Goal: Task Accomplishment & Management: Manage account settings

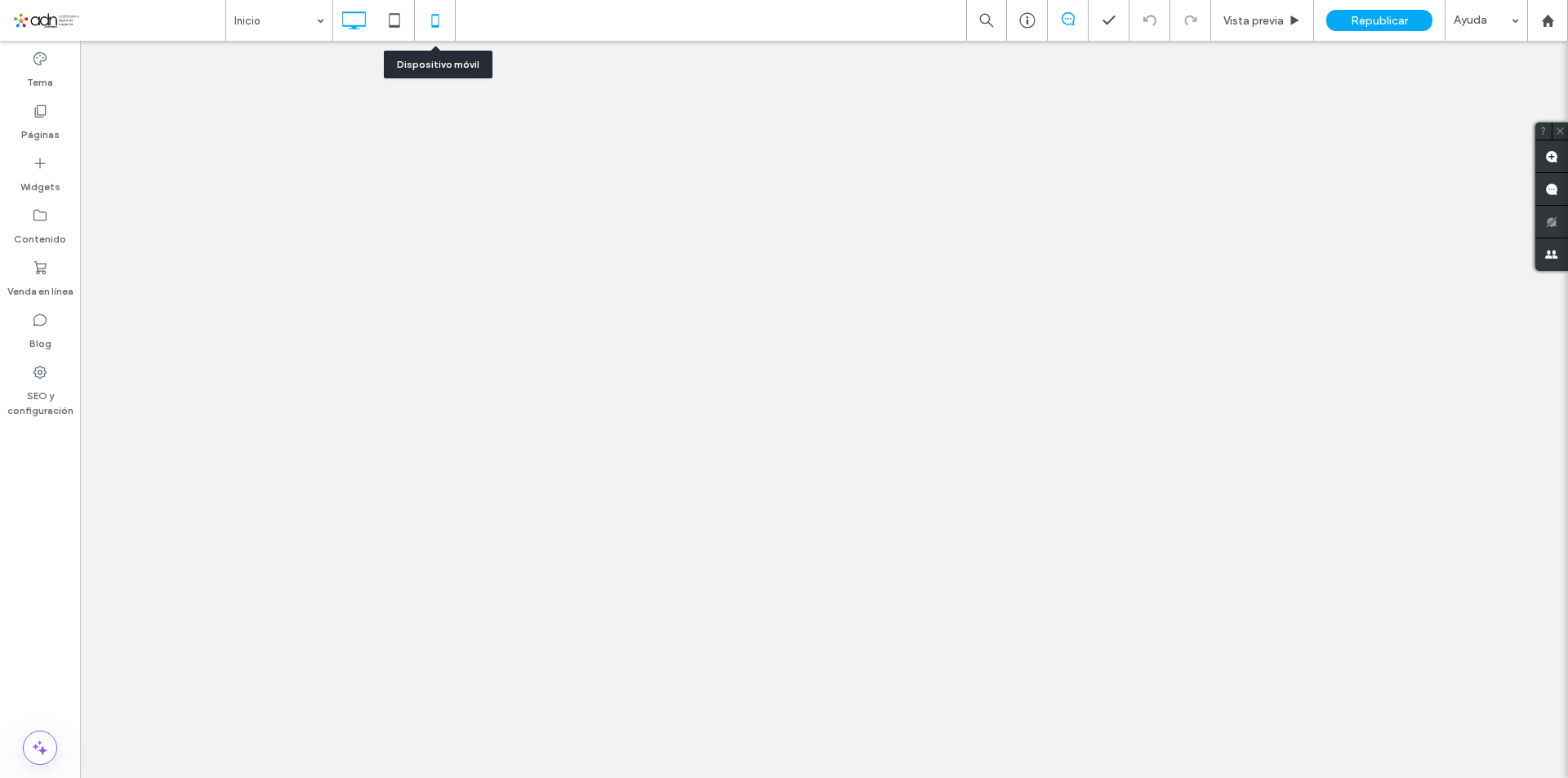
click at [429, 26] on icon at bounding box center [435, 20] width 32 height 32
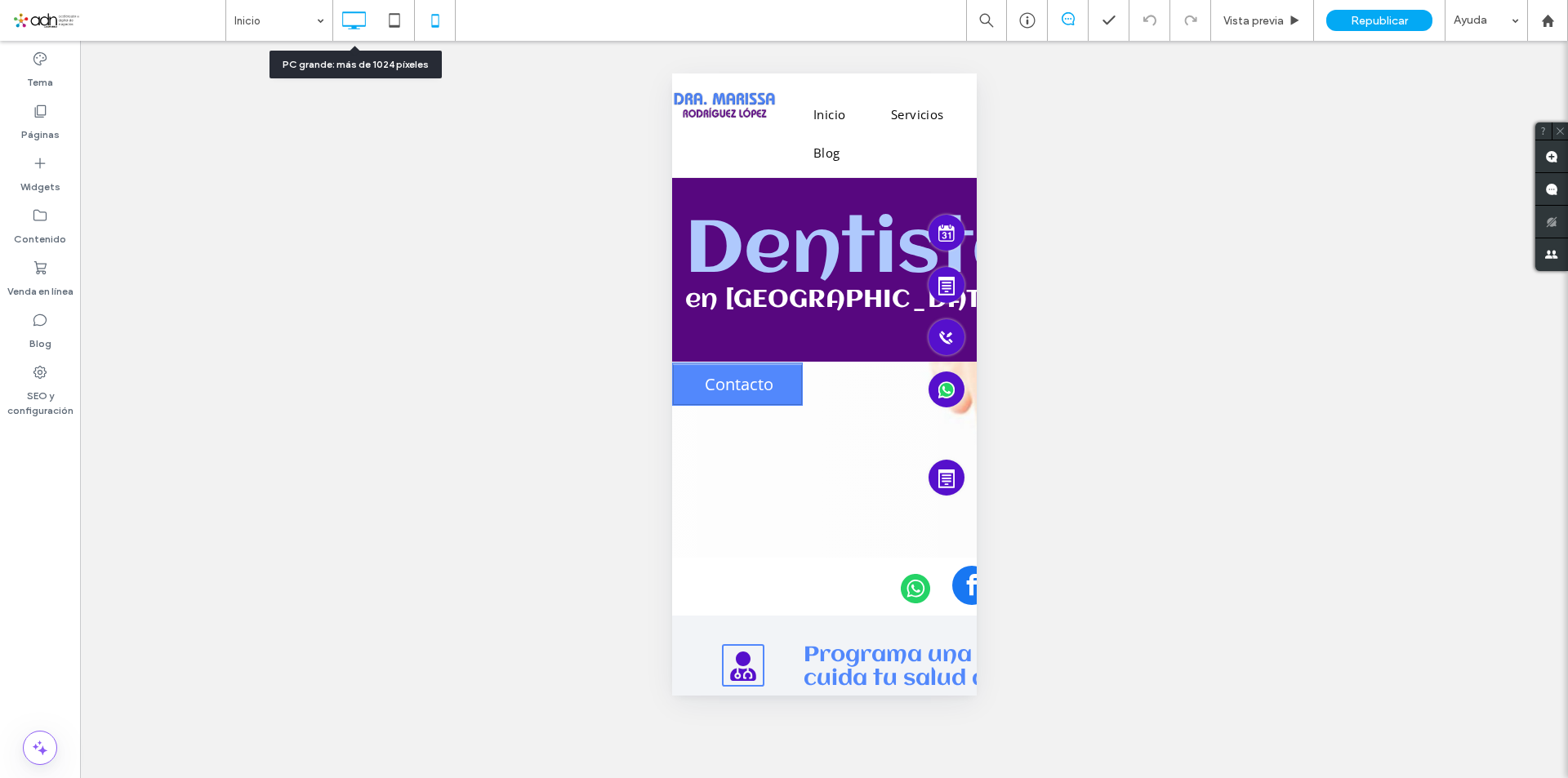
click at [366, 27] on icon at bounding box center [353, 20] width 32 height 32
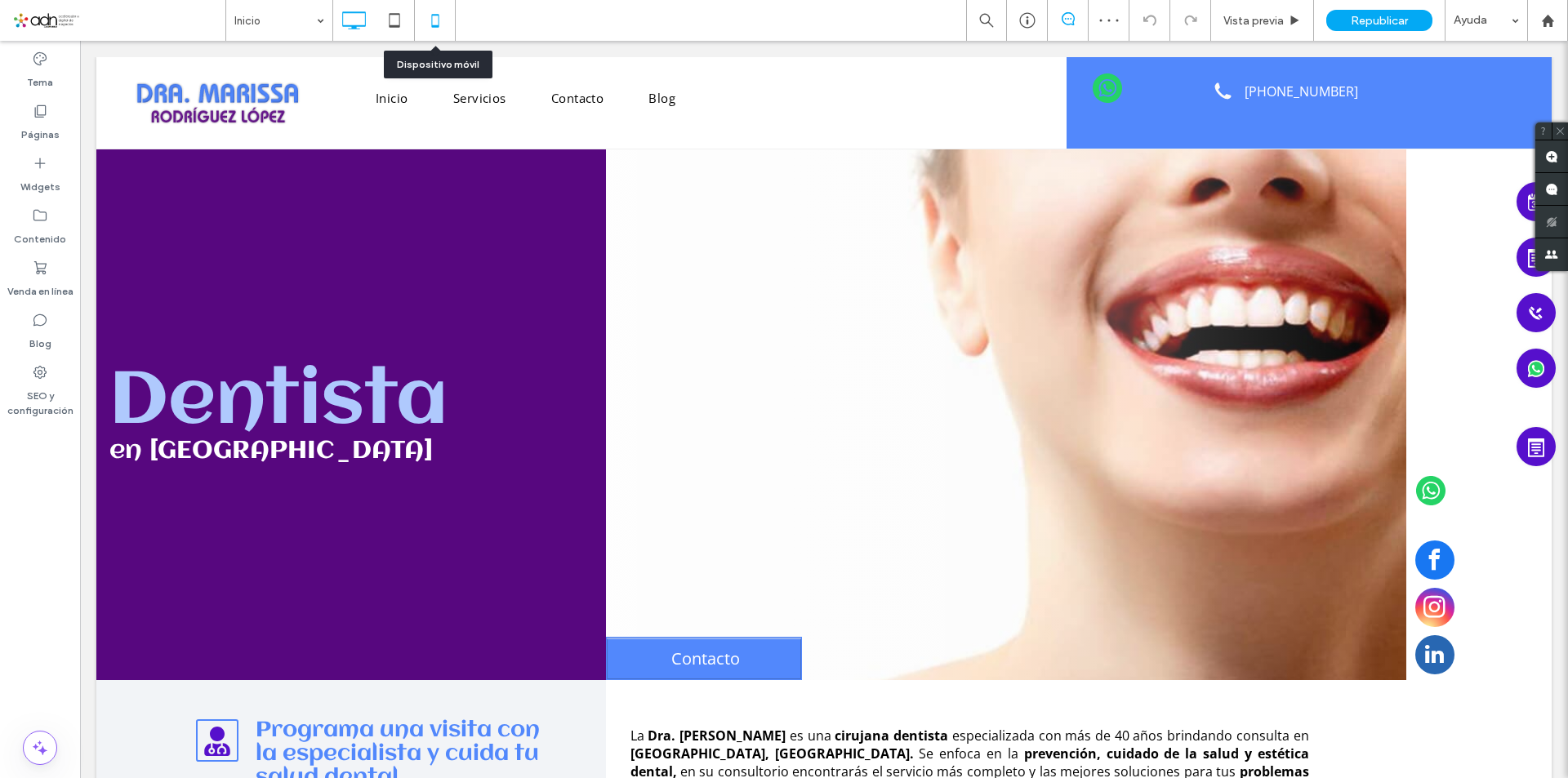
click at [427, 16] on icon at bounding box center [435, 20] width 32 height 32
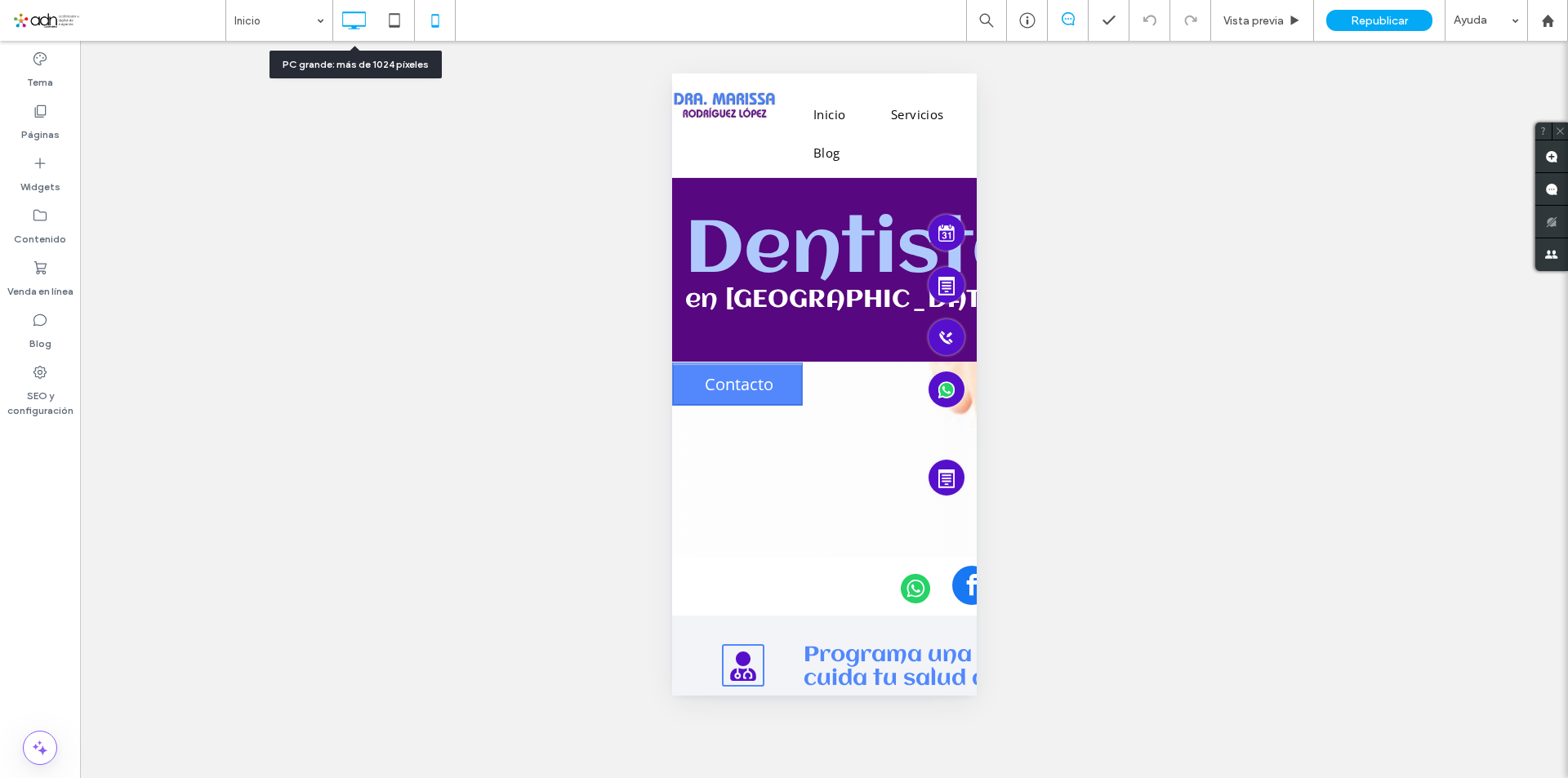
click at [355, 12] on icon at bounding box center [353, 20] width 32 height 32
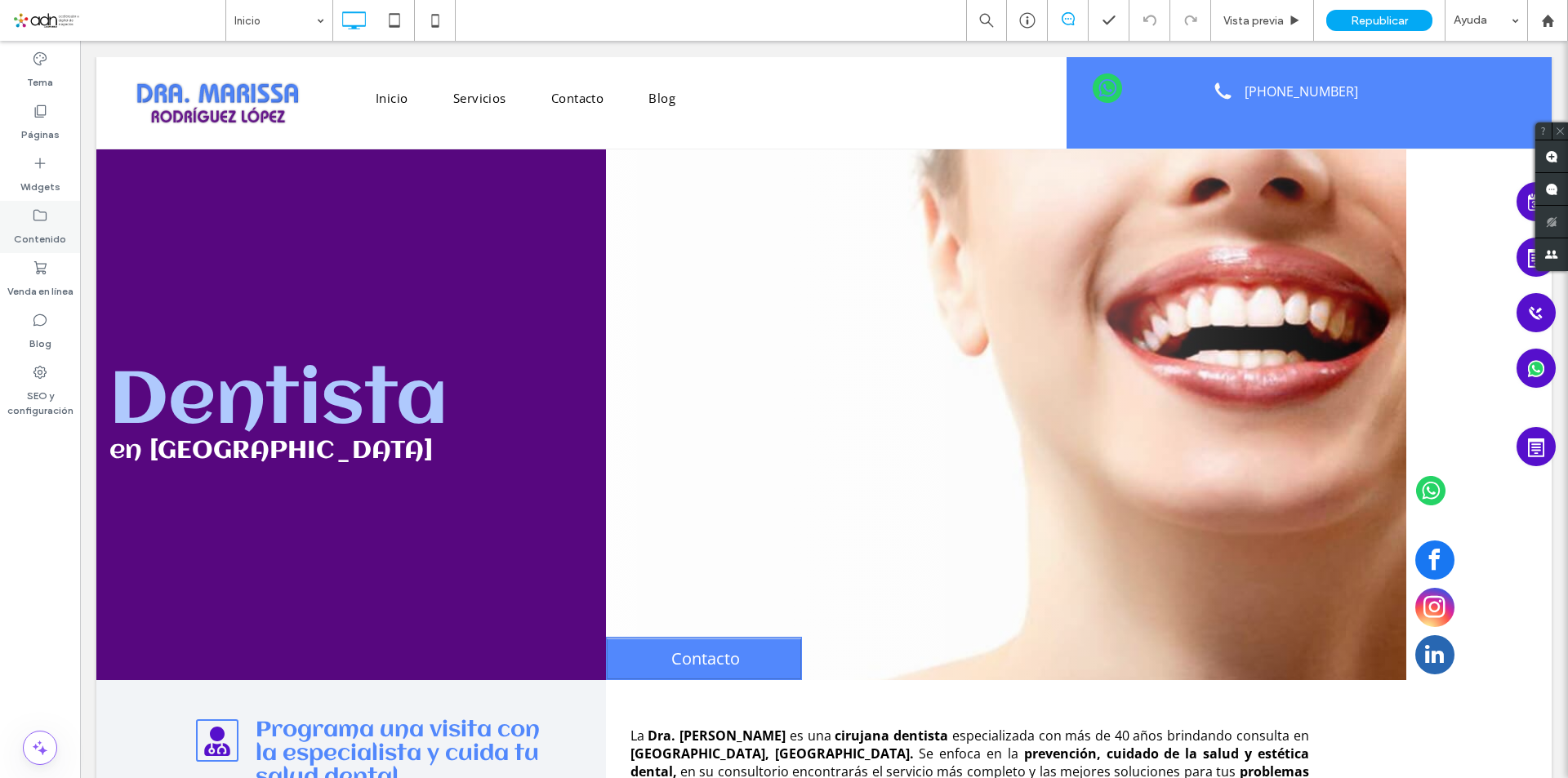
click at [46, 232] on label "Contenido" at bounding box center [40, 235] width 52 height 22
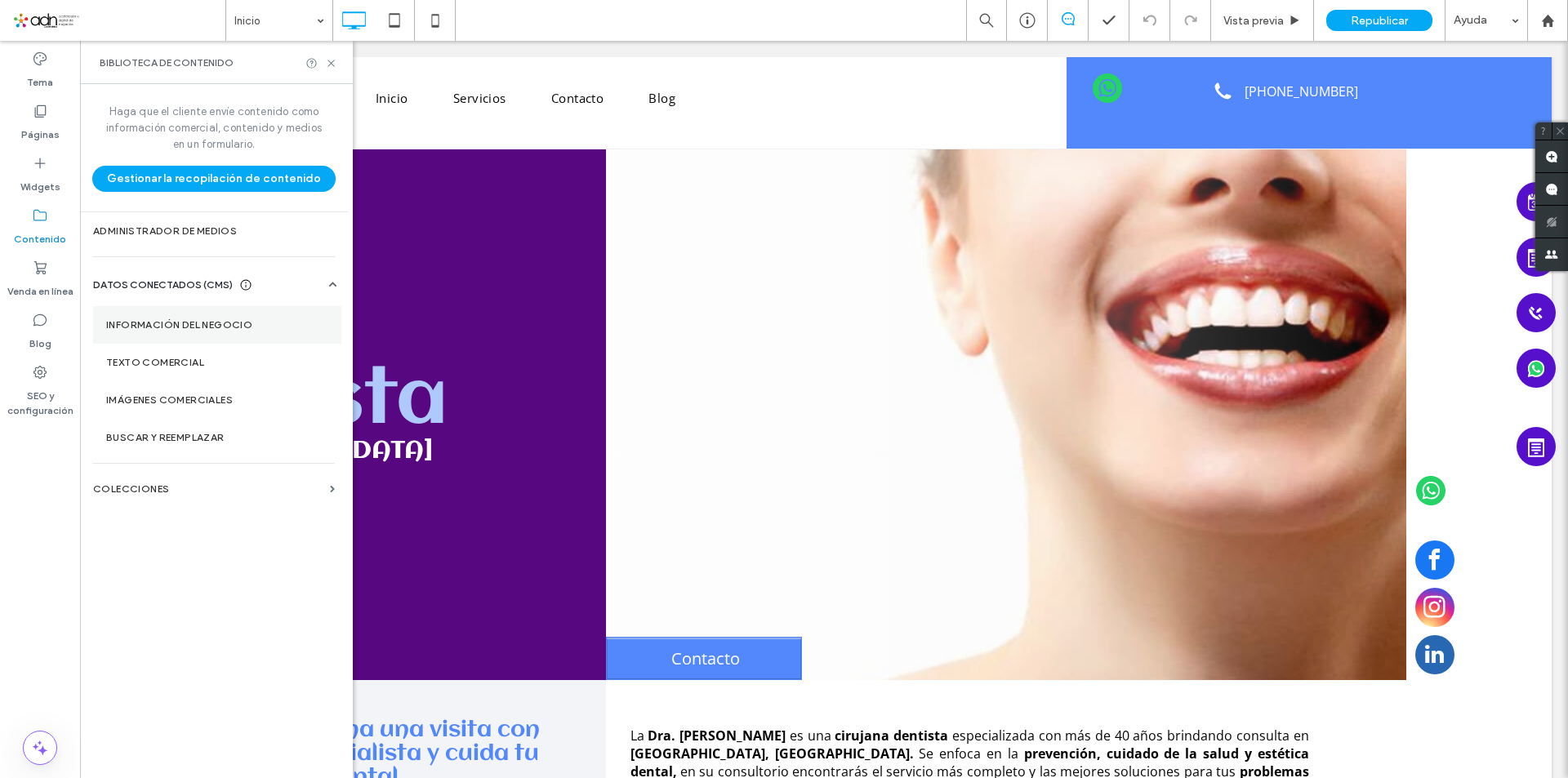
click at [193, 316] on section "Información del negocio" at bounding box center [217, 325] width 248 height 37
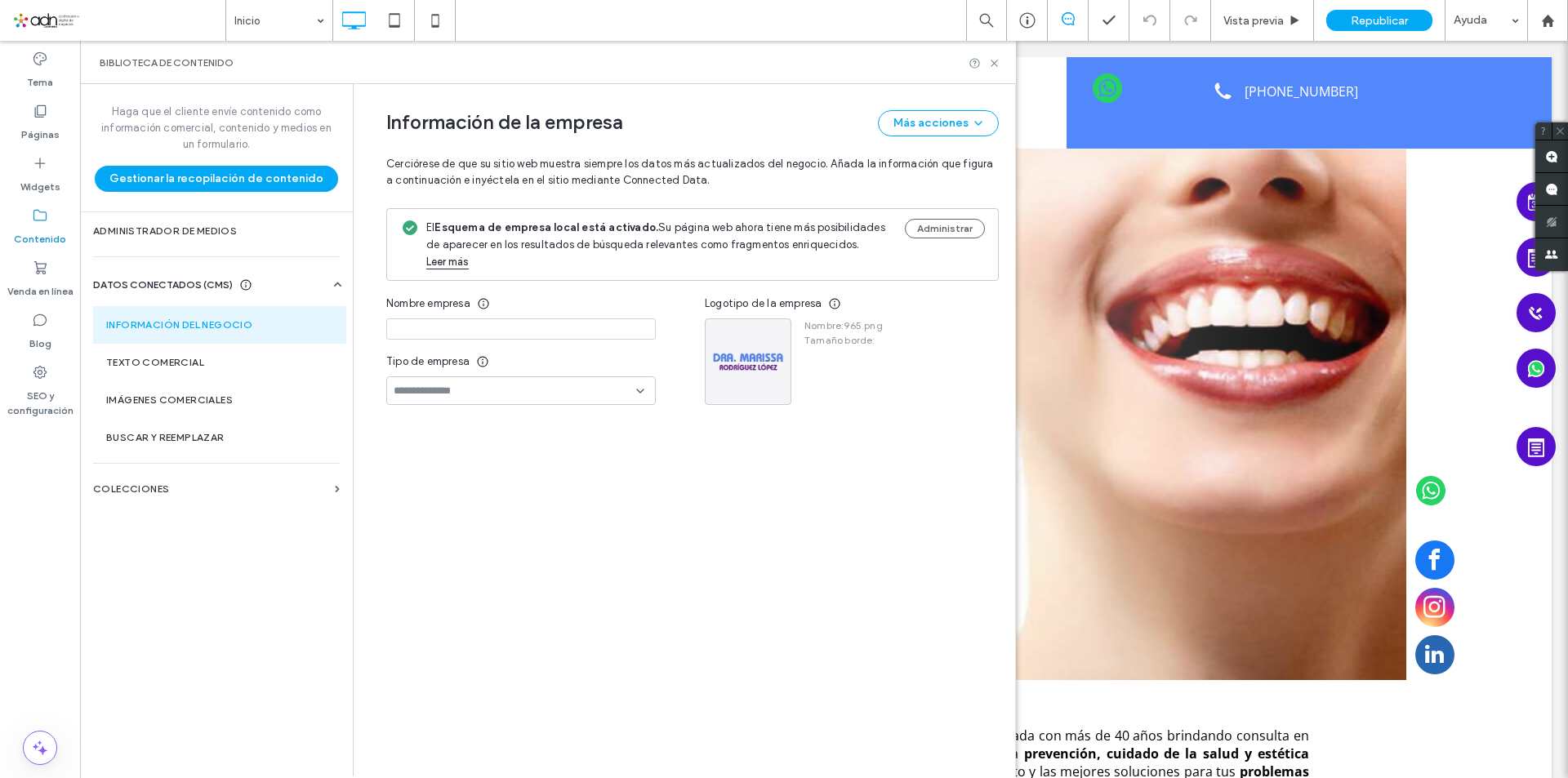
type input "**********"
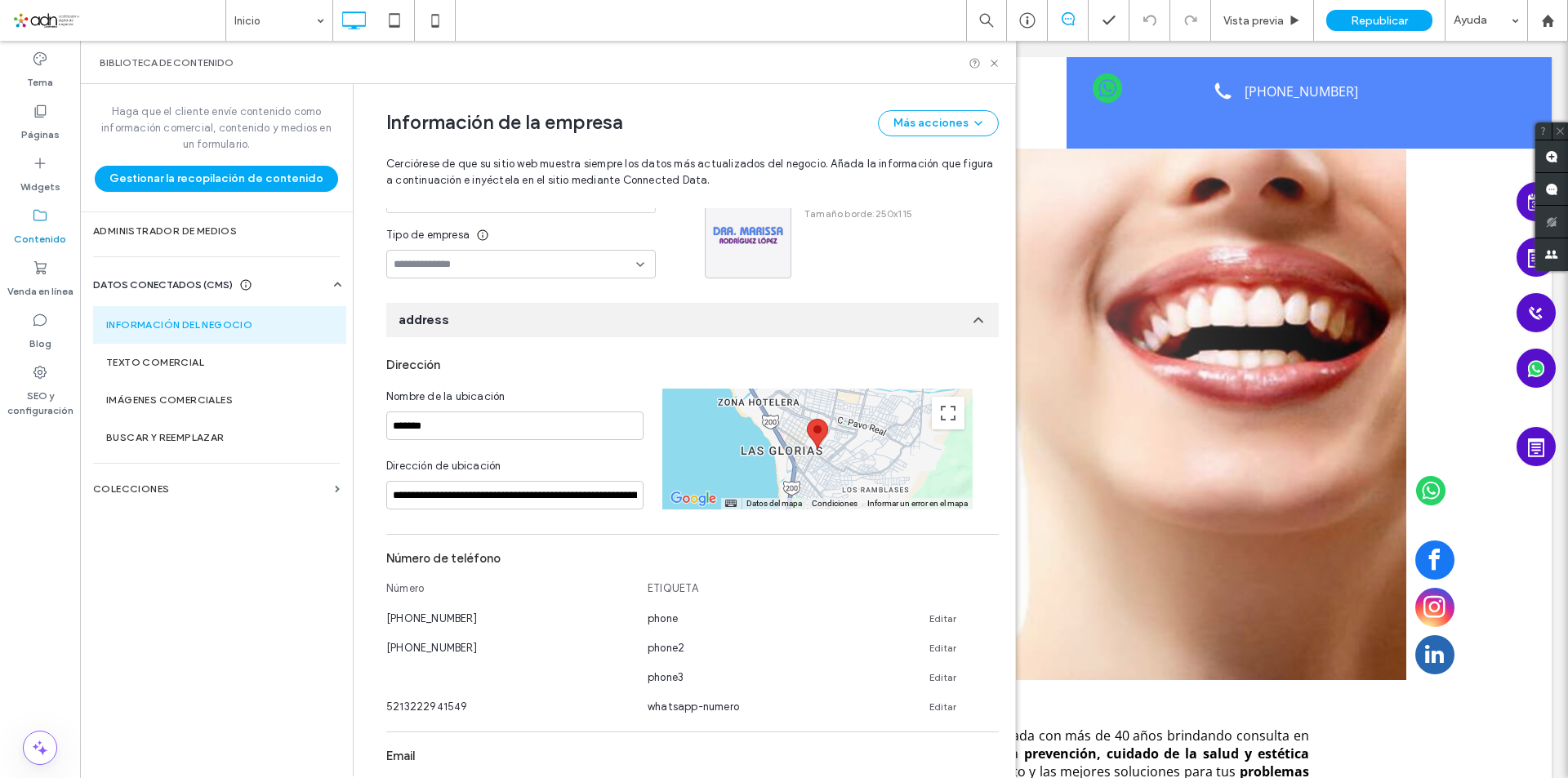
scroll to position [220, 0]
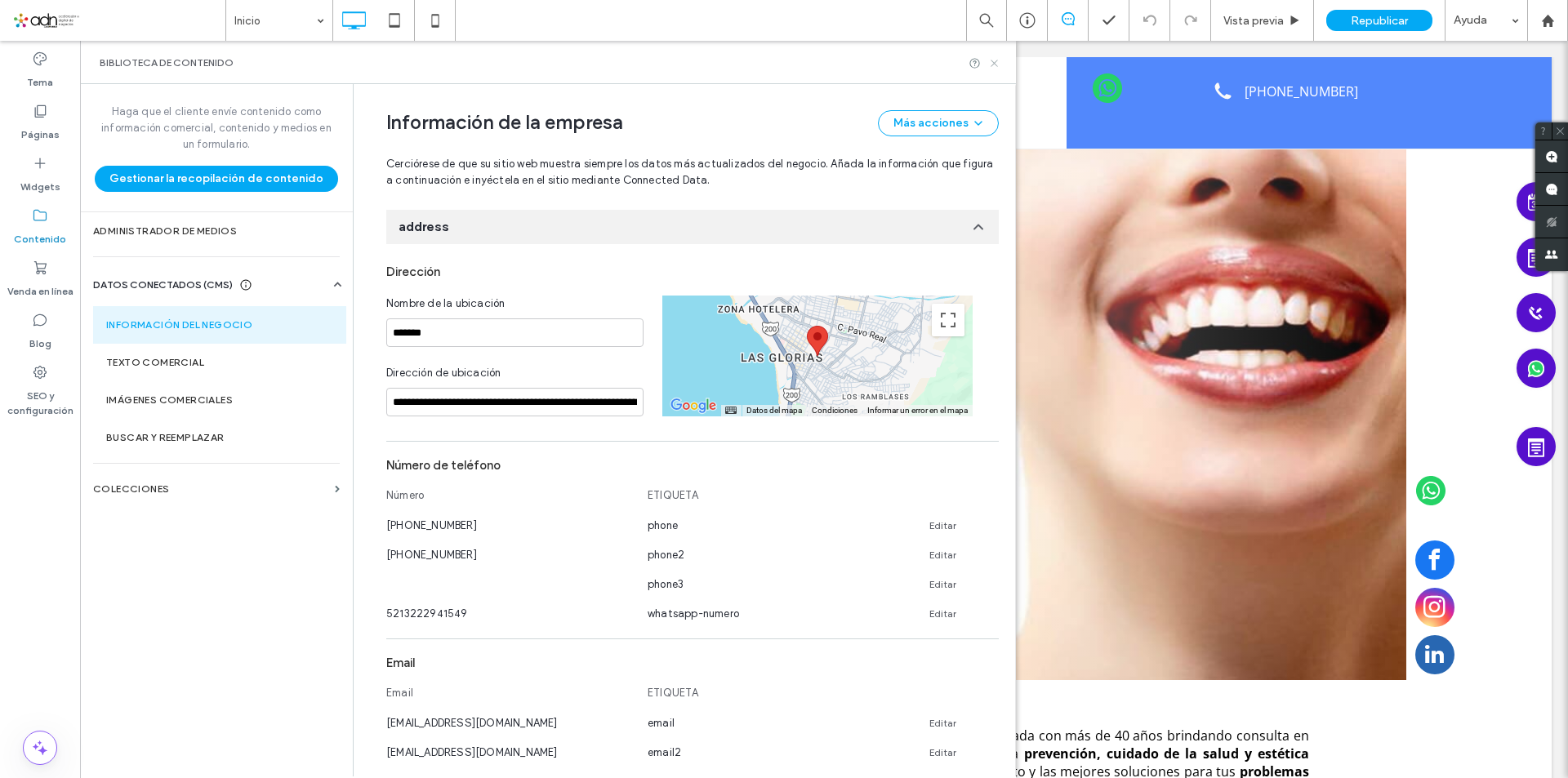
click at [990, 57] on icon at bounding box center [994, 63] width 12 height 12
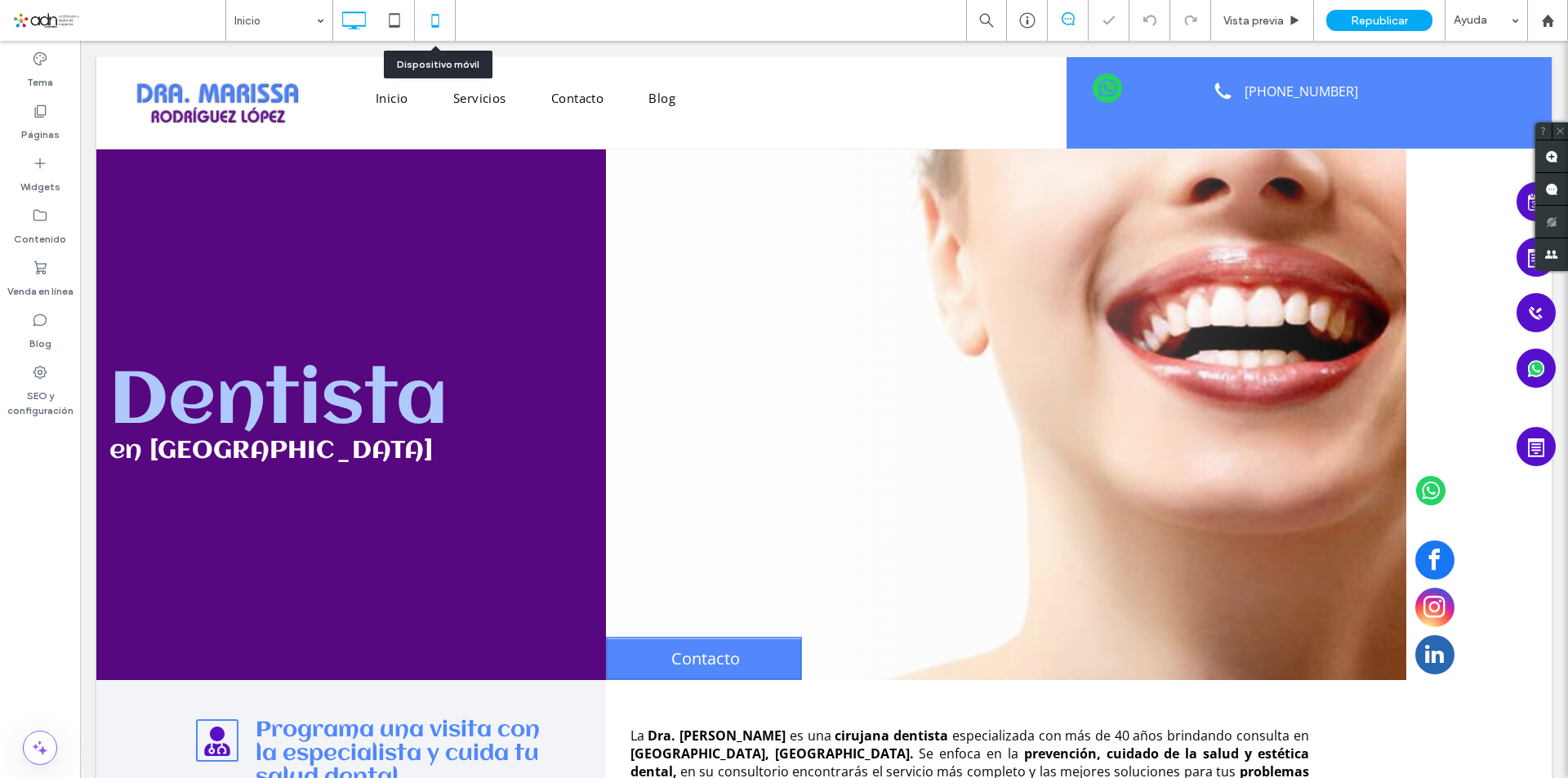
click at [437, 22] on icon at bounding box center [435, 20] width 32 height 32
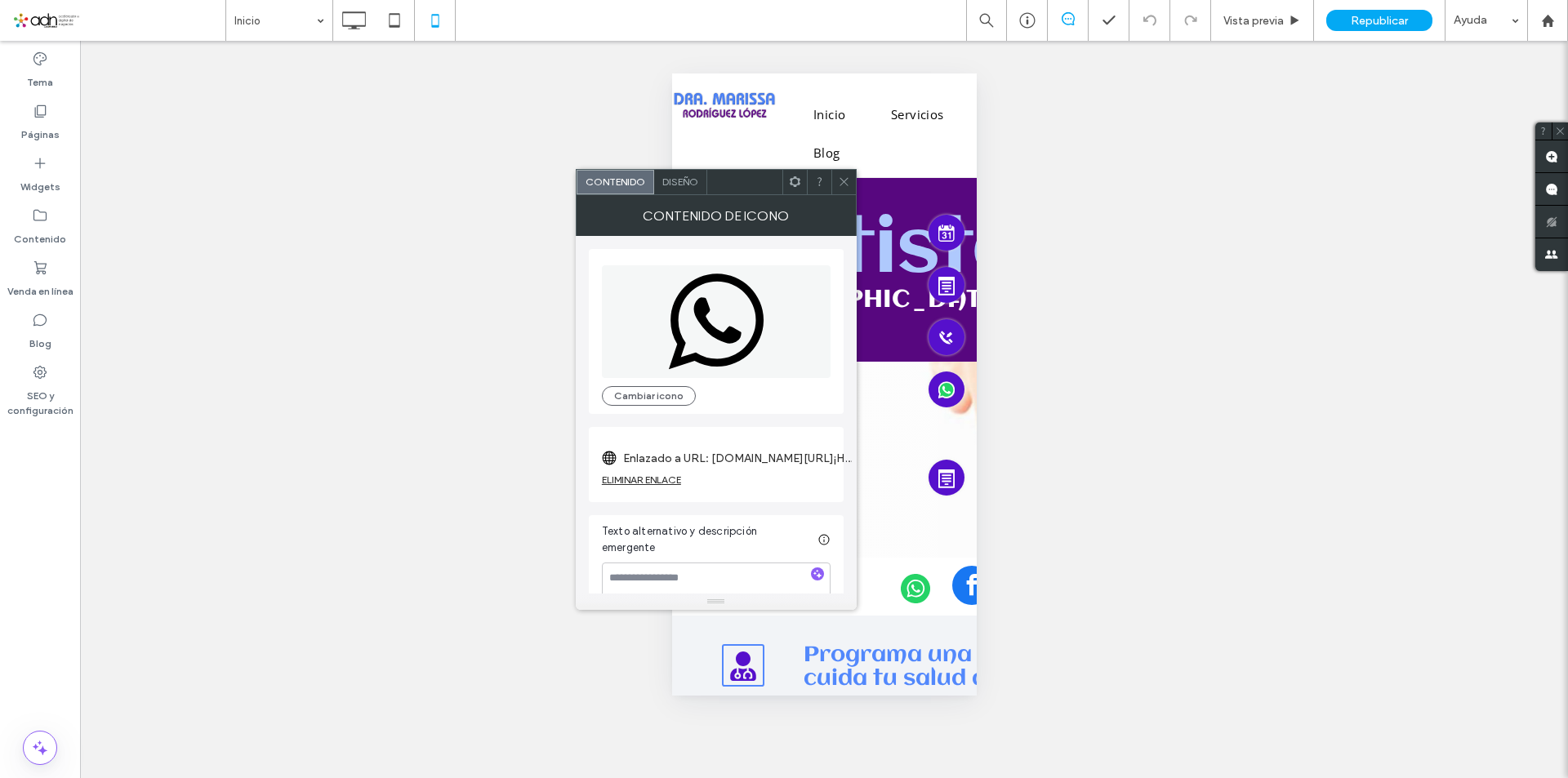
click at [762, 456] on label "Enlazado a URL: [DOMAIN_NAME][URL]¡Hola!%20¿Me%20podrías%20proporcionar%20infor…" at bounding box center [737, 458] width 229 height 30
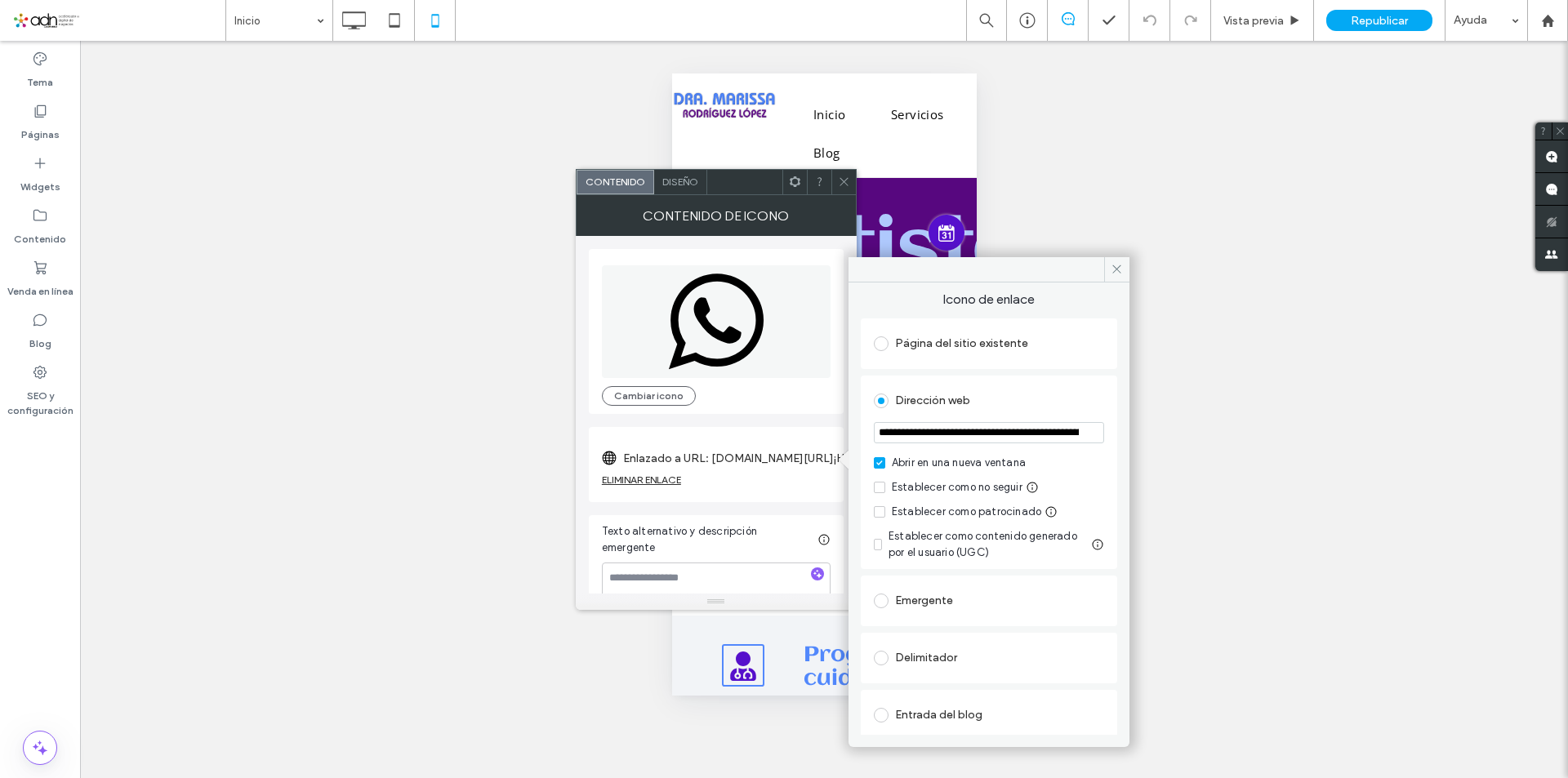
drag, startPoint x: 1027, startPoint y: 432, endPoint x: 970, endPoint y: 432, distance: 57.0
click at [970, 432] on input "**********" at bounding box center [989, 432] width 230 height 21
click at [1125, 276] on span at bounding box center [1117, 269] width 25 height 24
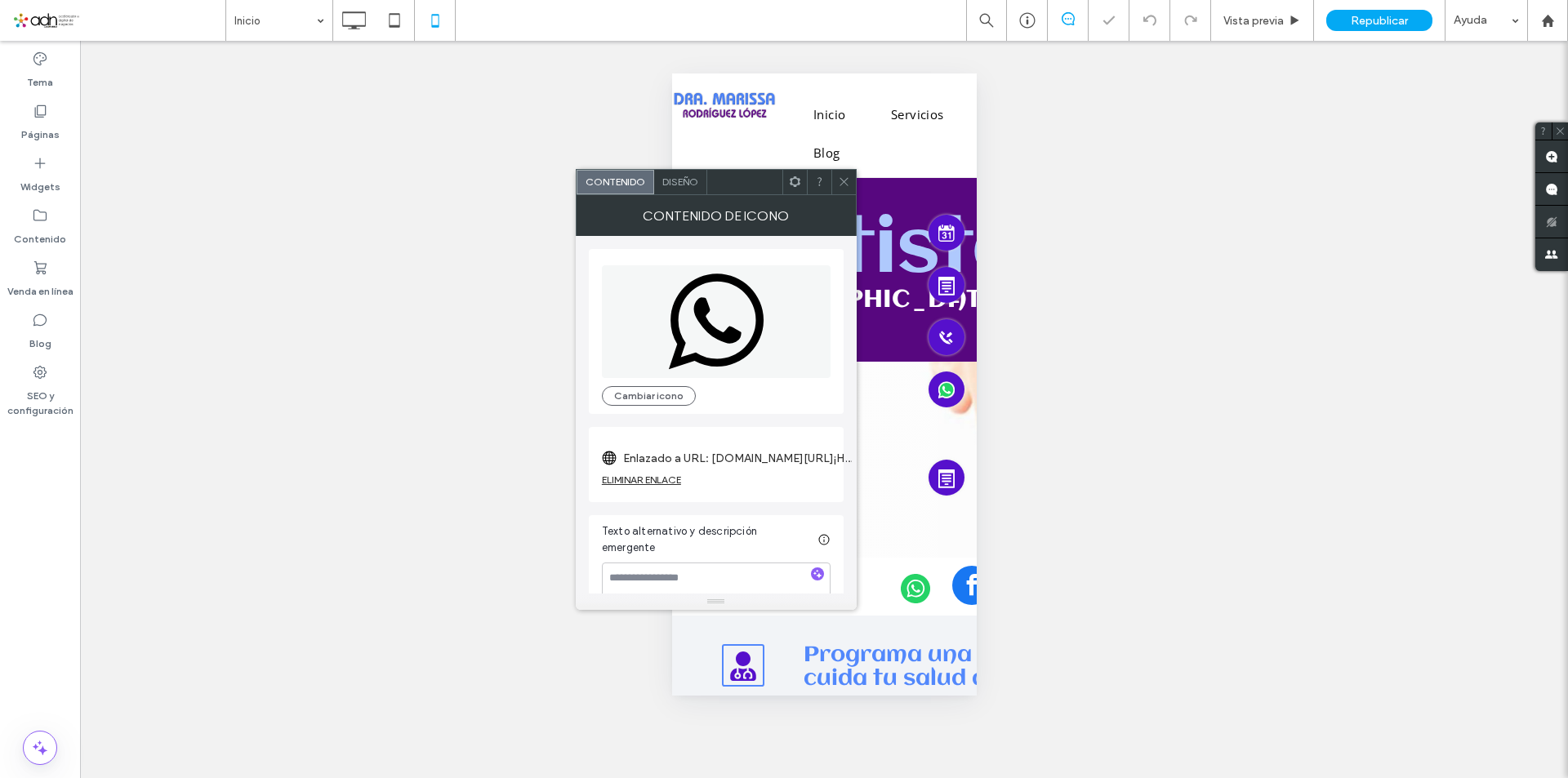
click at [836, 182] on div at bounding box center [843, 182] width 24 height 24
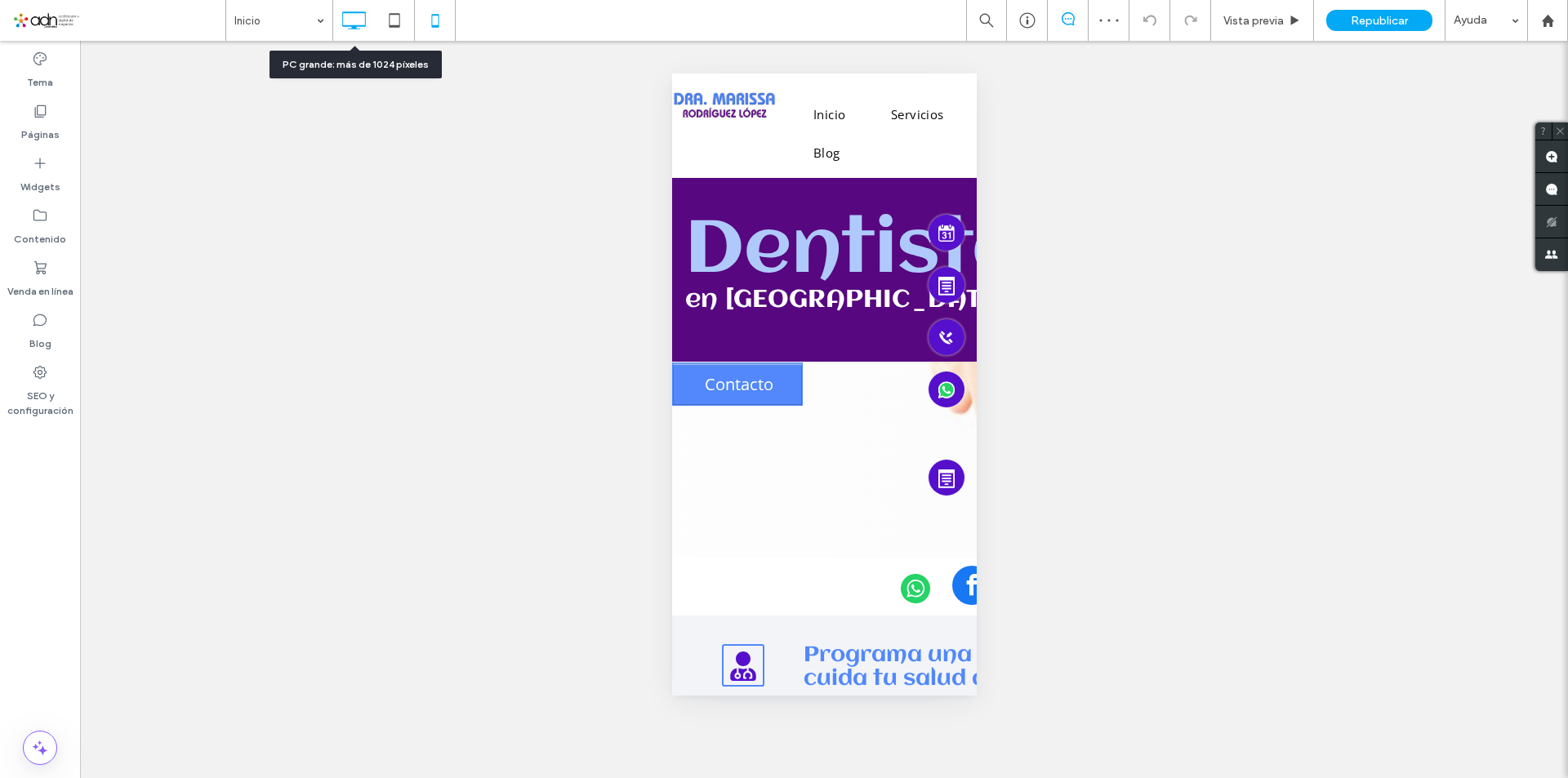
click at [368, 17] on icon at bounding box center [353, 20] width 32 height 32
